Goal: Download file/media

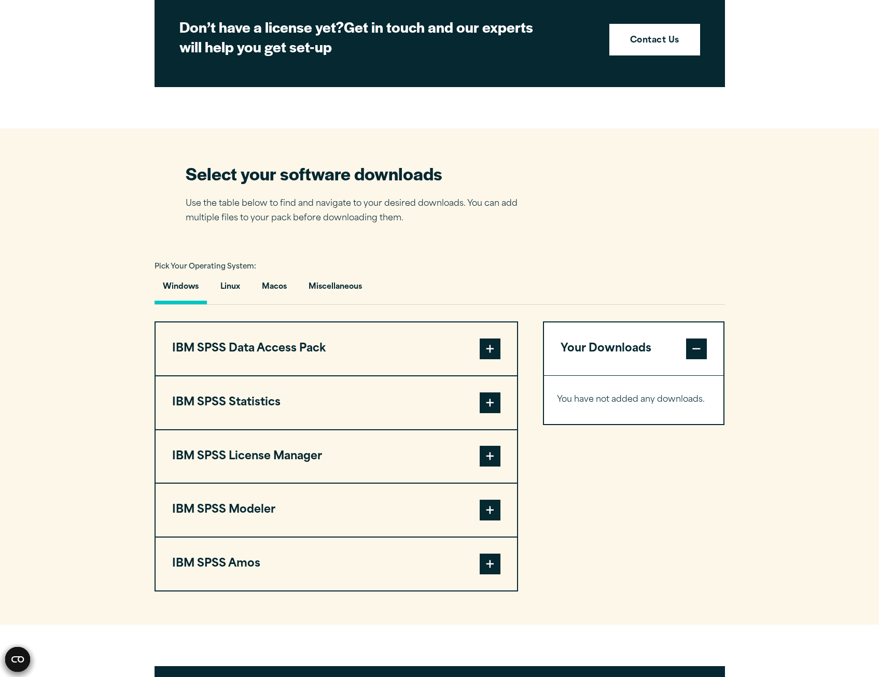
click at [489, 402] on span at bounding box center [490, 403] width 21 height 21
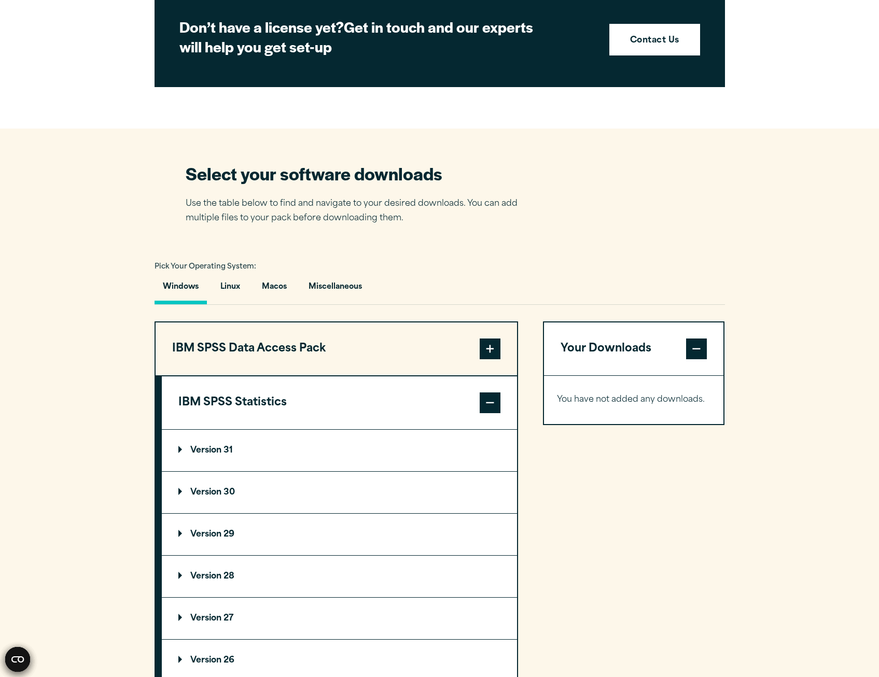
click at [267, 449] on summary "Version 31" at bounding box center [339, 450] width 355 height 41
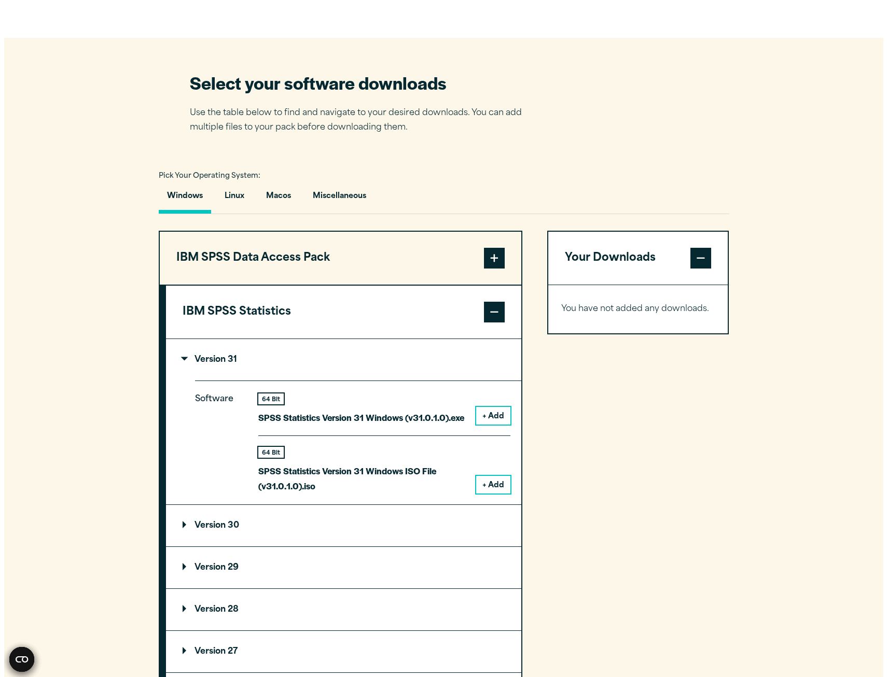
scroll to position [622, 0]
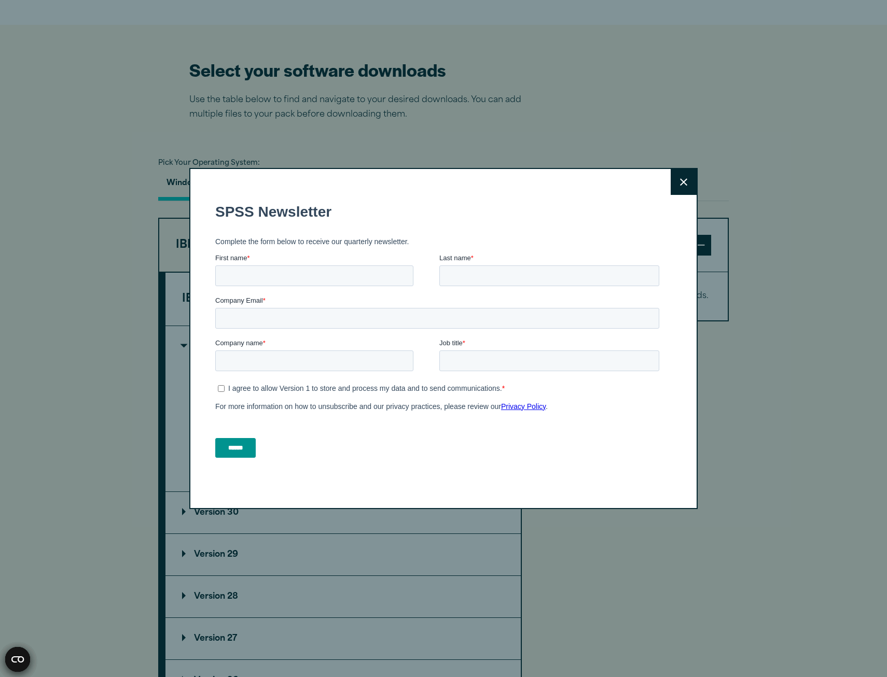
click at [681, 179] on icon at bounding box center [683, 182] width 7 height 8
click at [684, 185] on button "Close" at bounding box center [683, 182] width 26 height 26
click at [680, 181] on icon at bounding box center [683, 182] width 7 height 8
click at [680, 178] on icon at bounding box center [683, 182] width 7 height 8
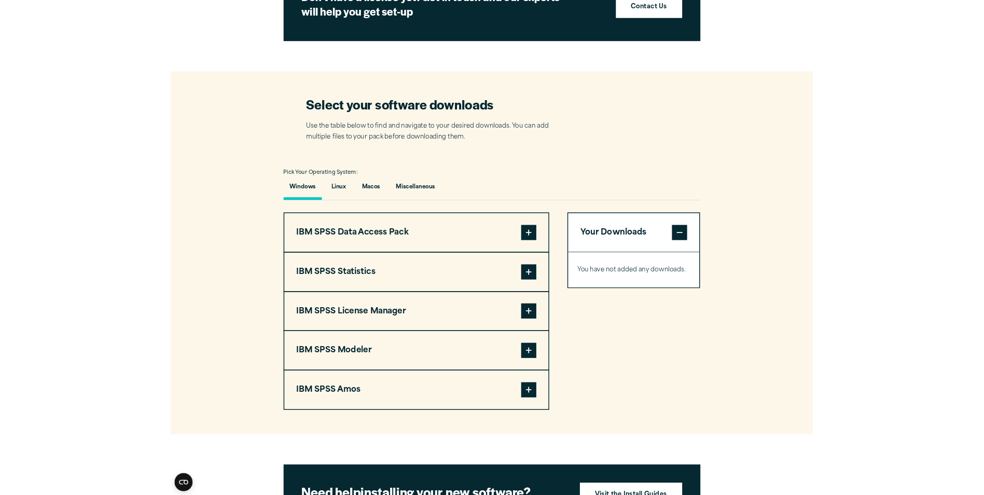
scroll to position [622, 0]
